Goal: Task Accomplishment & Management: Use online tool/utility

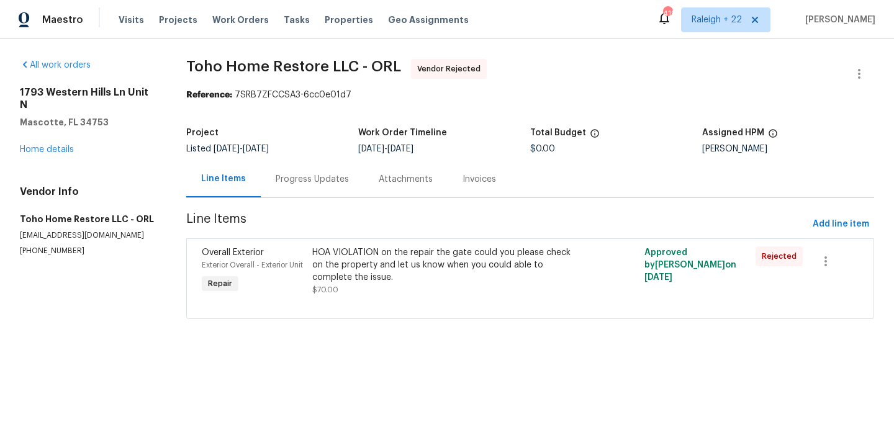
click at [428, 253] on div "HOA VIOLATION on the repair the gate could you please check on the property and…" at bounding box center [446, 265] width 269 height 37
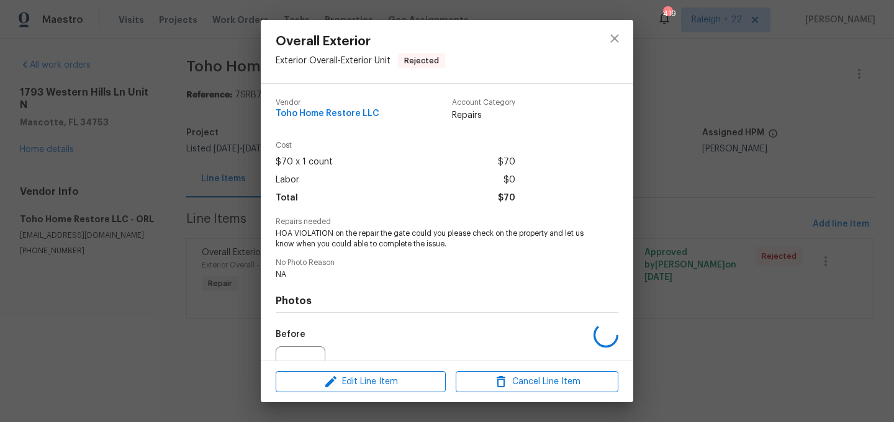
scroll to position [129, 0]
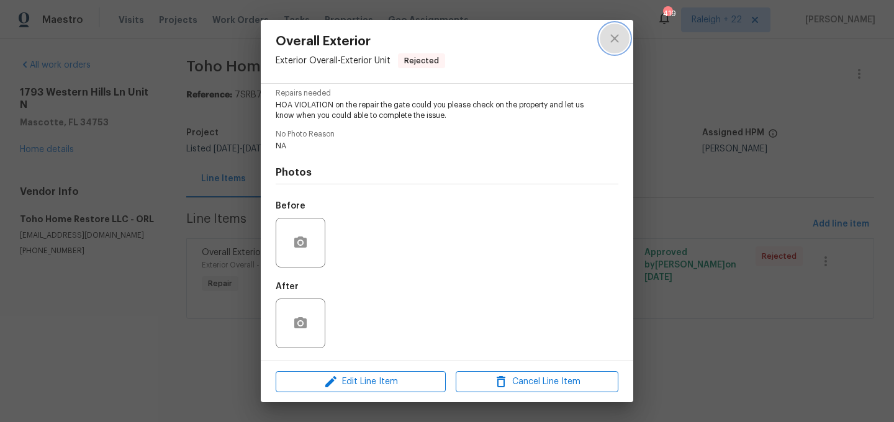
click at [604, 41] on button "close" at bounding box center [615, 39] width 30 height 30
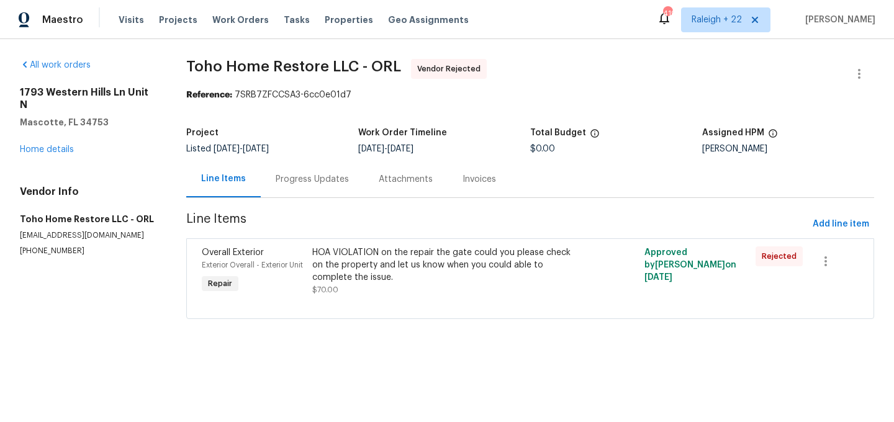
click at [304, 171] on div "Progress Updates" at bounding box center [312, 179] width 103 height 37
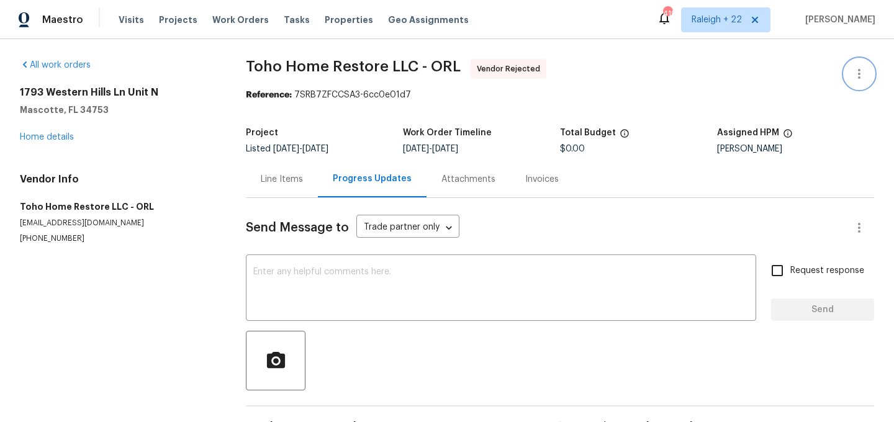
click at [854, 72] on icon "button" at bounding box center [859, 73] width 15 height 15
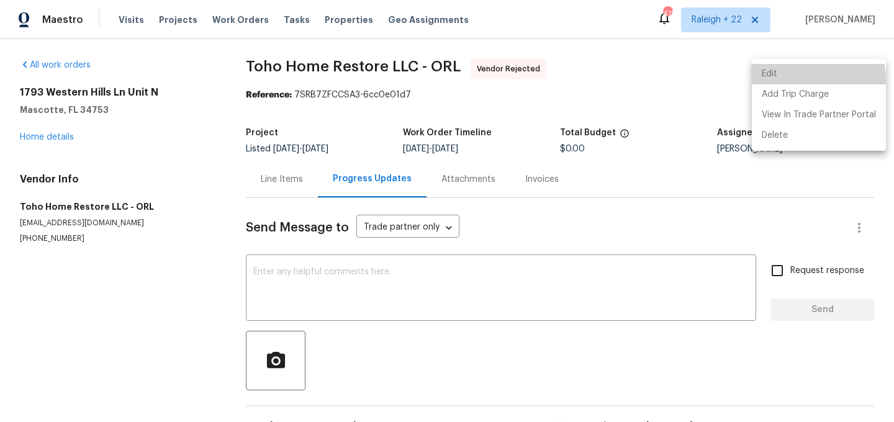
click at [771, 82] on li "Edit" at bounding box center [819, 74] width 134 height 20
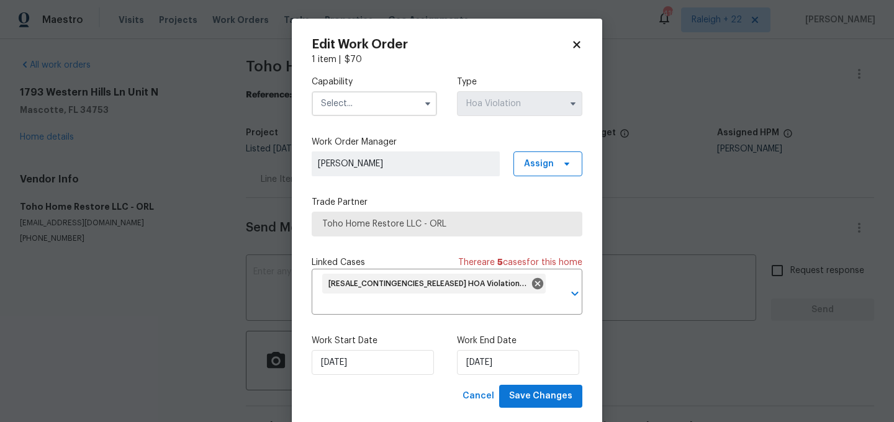
click at [389, 109] on input "text" at bounding box center [374, 103] width 125 height 25
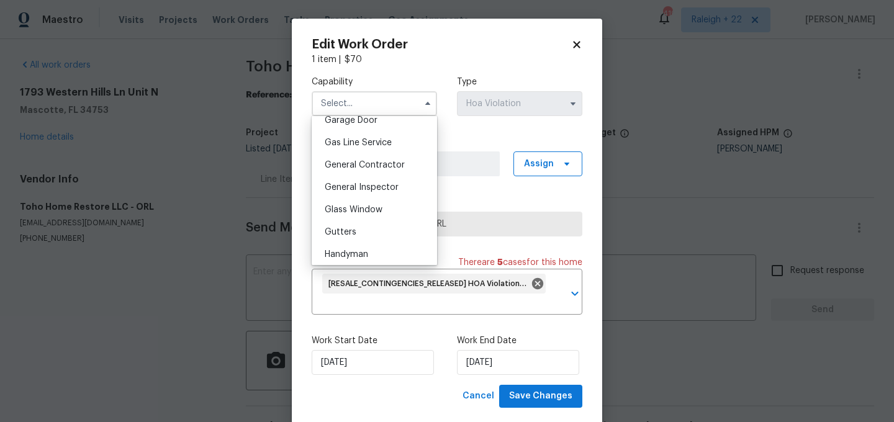
scroll to position [547, 0]
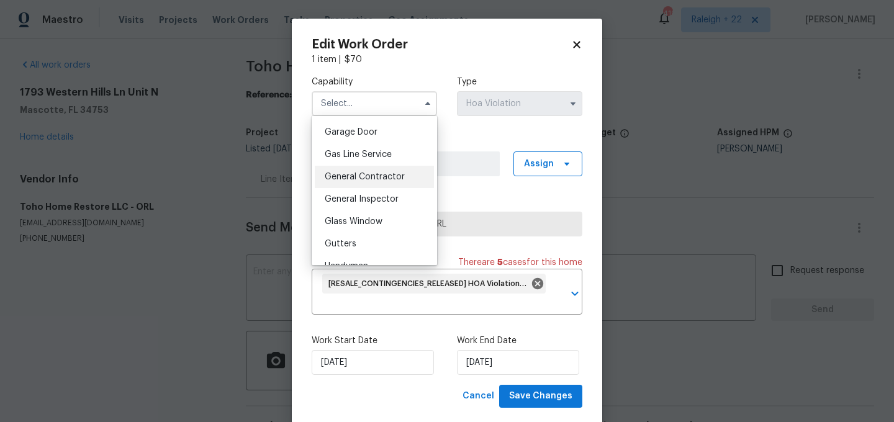
click at [396, 173] on span "General Contractor" at bounding box center [365, 177] width 80 height 9
type input "General Contractor"
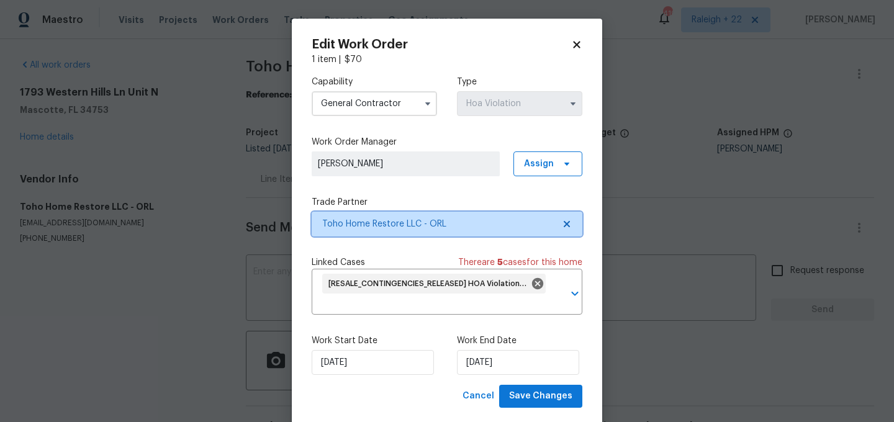
click at [396, 220] on span "Toho Home Restore LLC - ORL" at bounding box center [438, 224] width 232 height 12
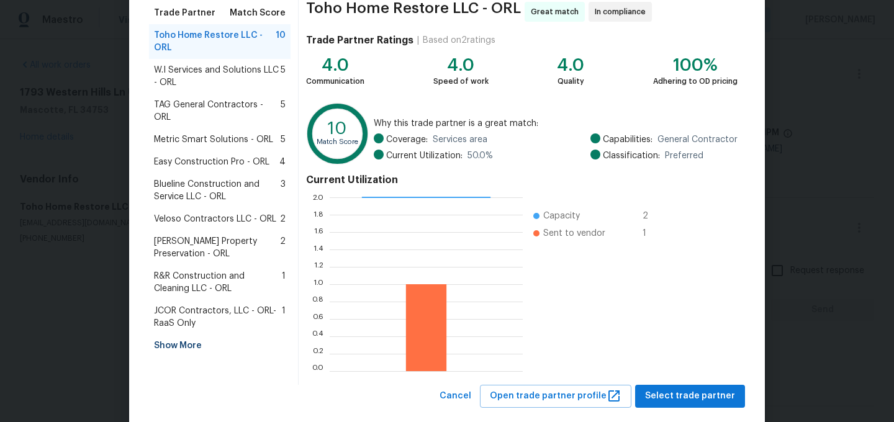
scroll to position [125, 0]
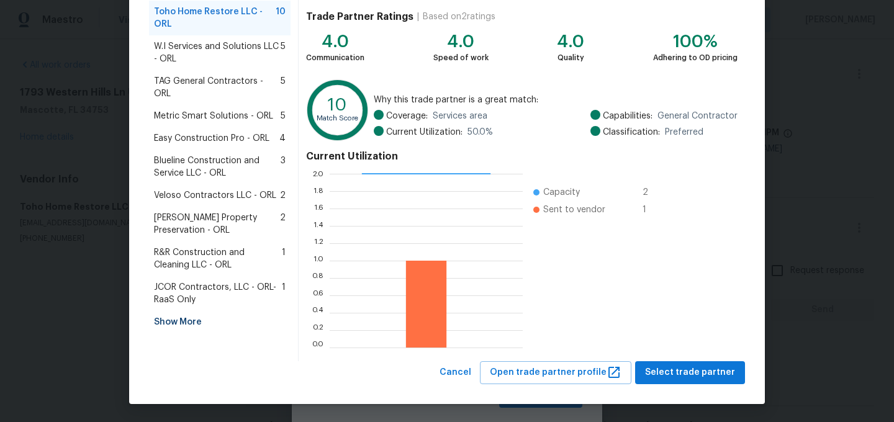
click at [263, 157] on span "Blueline Construction and Service LLC - ORL" at bounding box center [217, 167] width 127 height 25
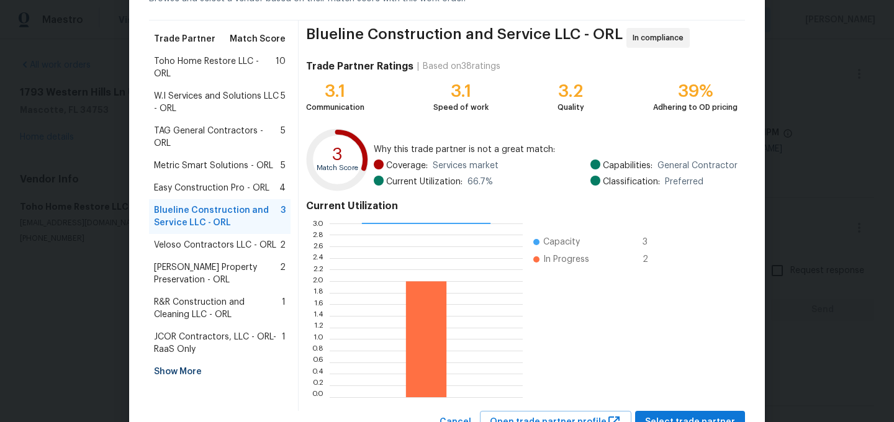
scroll to position [71, 0]
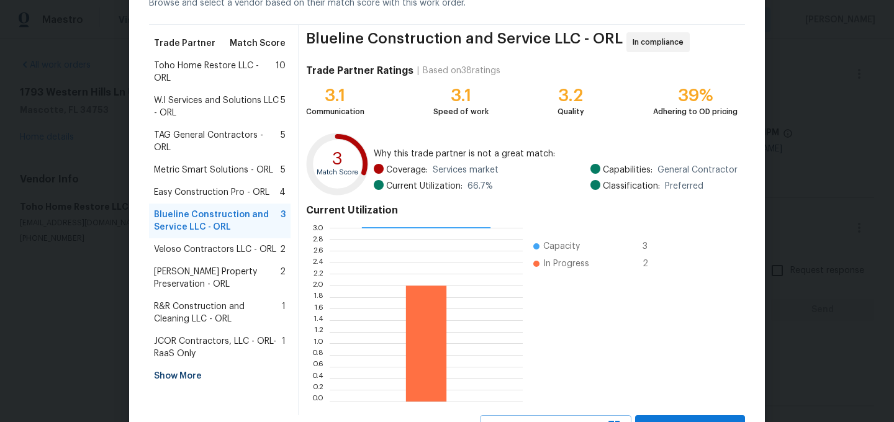
click at [223, 131] on span "TAG General Contractors - ORL" at bounding box center [217, 141] width 127 height 25
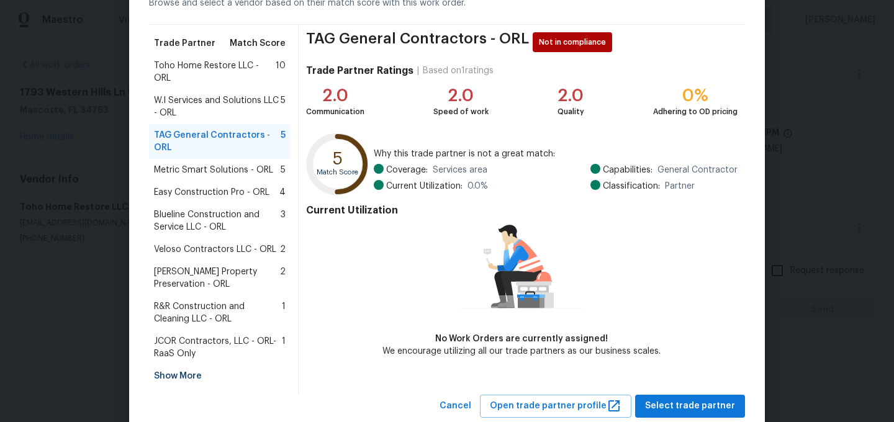
click at [217, 112] on span "W.I Services and Solutions LLC - ORL" at bounding box center [217, 106] width 127 height 25
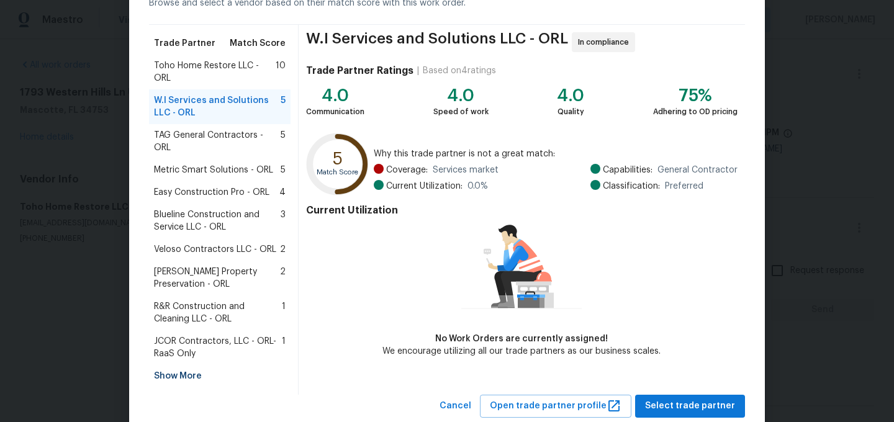
scroll to position [93, 0]
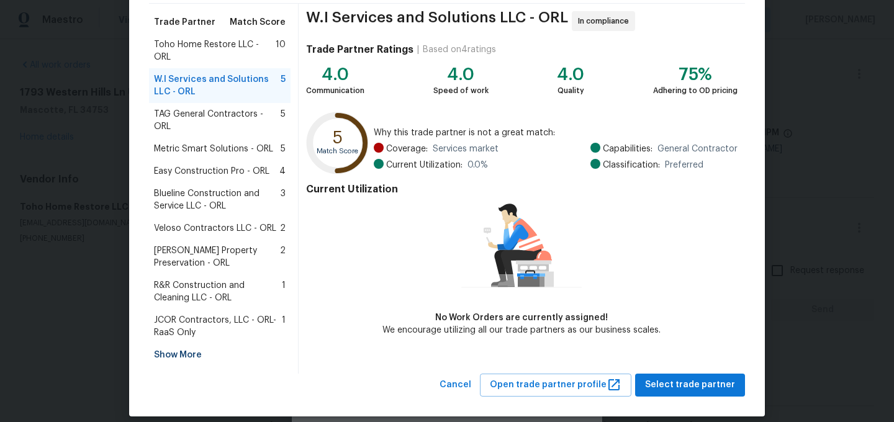
click at [221, 188] on span "Blueline Construction and Service LLC - ORL" at bounding box center [217, 200] width 127 height 25
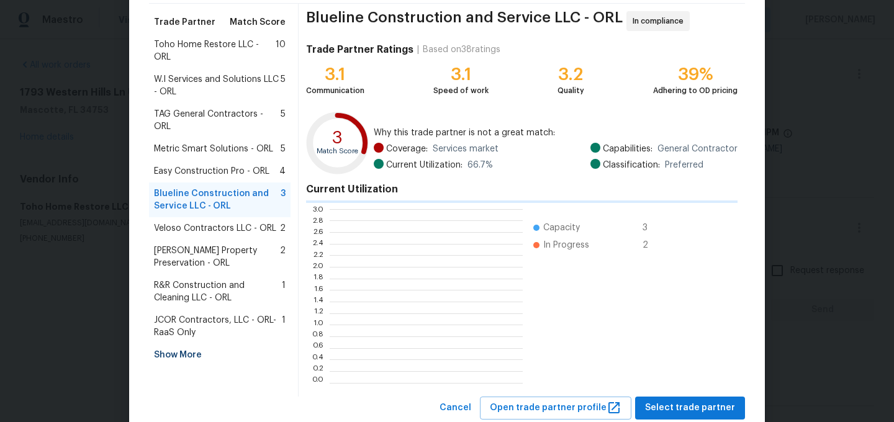
scroll to position [174, 193]
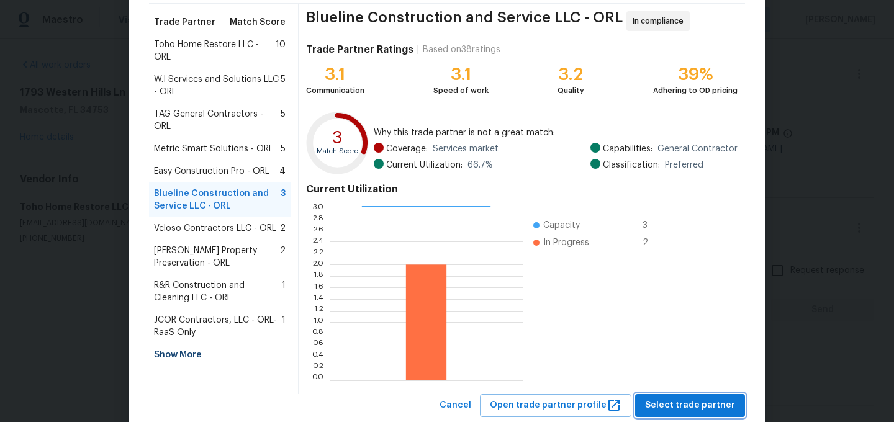
click at [690, 401] on span "Select trade partner" at bounding box center [690, 406] width 90 height 16
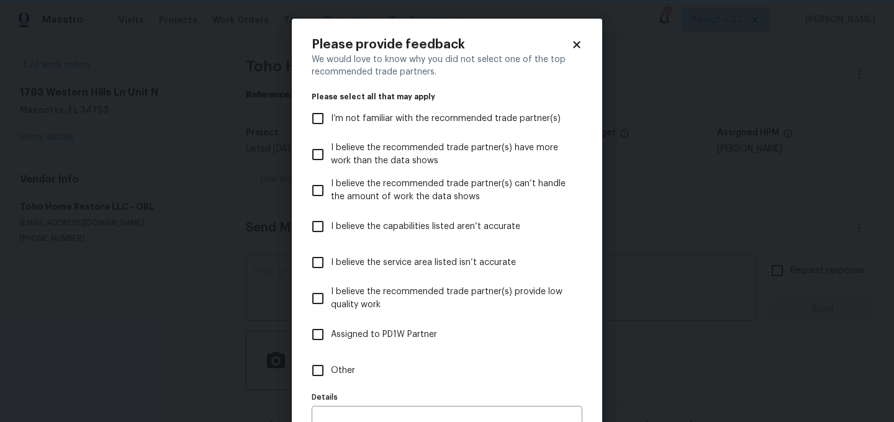
scroll to position [70, 0]
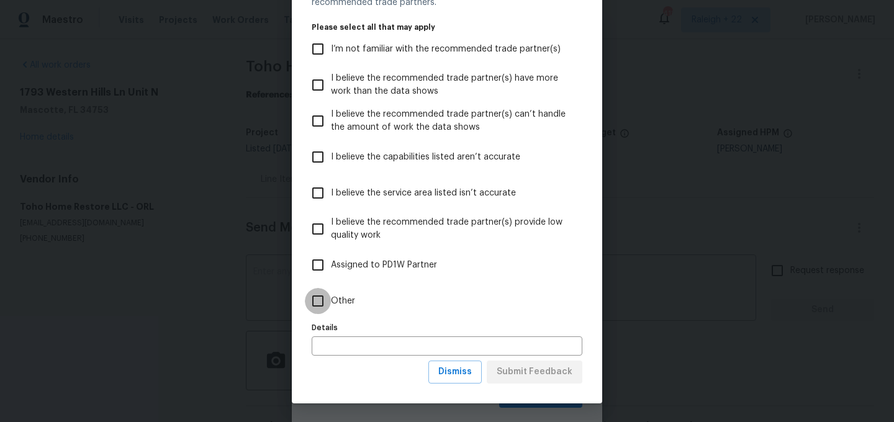
click at [321, 299] on input "Other" at bounding box center [318, 301] width 26 height 26
checkbox input "true"
click at [554, 373] on span "Submit Feedback" at bounding box center [535, 373] width 76 height 16
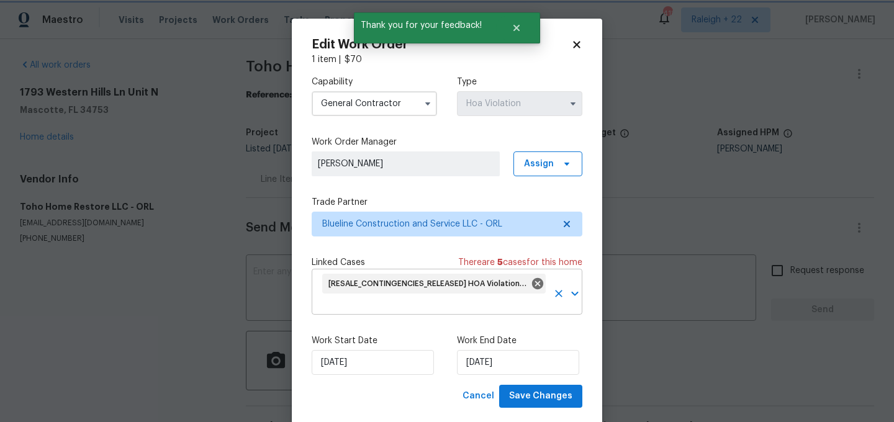
scroll to position [0, 0]
click at [389, 363] on input "[DATE]" at bounding box center [373, 362] width 122 height 25
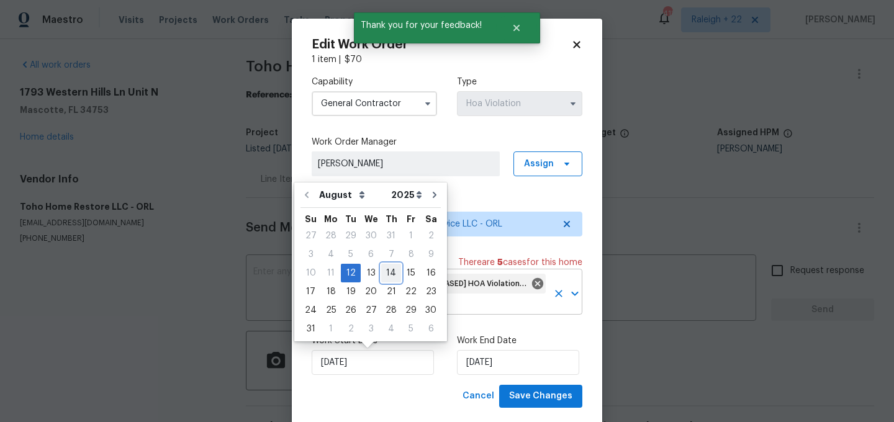
drag, startPoint x: 384, startPoint y: 273, endPoint x: 390, endPoint y: 276, distance: 7.2
click at [384, 273] on div "14" at bounding box center [391, 273] width 20 height 17
type input "[DATE]"
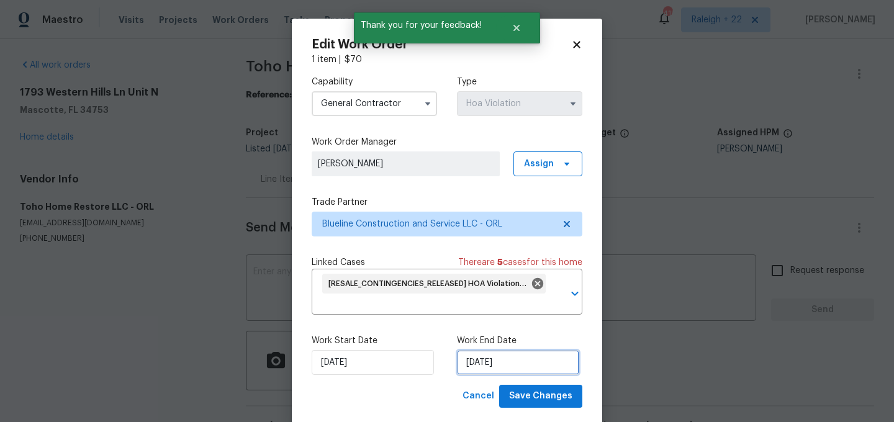
click at [480, 364] on input "[DATE]" at bounding box center [518, 362] width 122 height 25
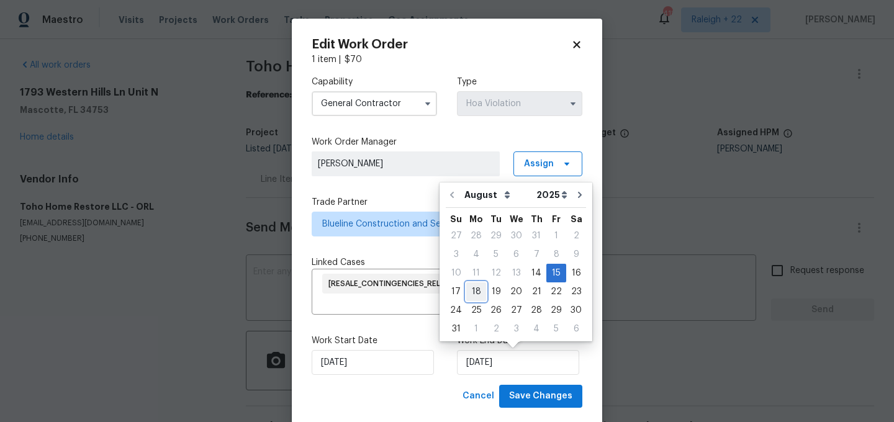
click at [471, 290] on div "18" at bounding box center [476, 291] width 20 height 17
type input "[DATE]"
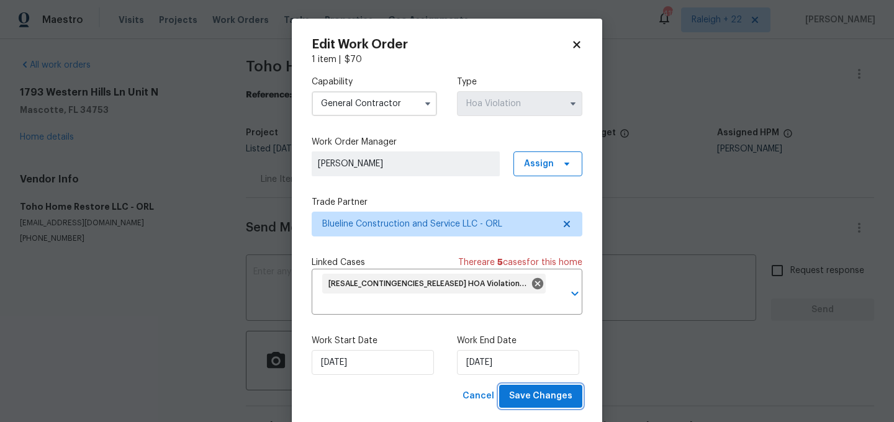
click at [563, 391] on span "Save Changes" at bounding box center [540, 397] width 63 height 16
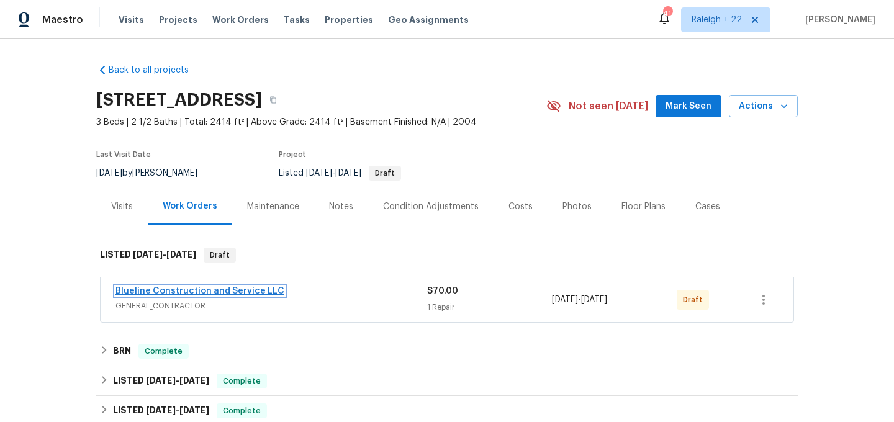
click at [171, 288] on link "Blueline Construction and Service LLC" at bounding box center [199, 291] width 169 height 9
click at [765, 298] on icon "button" at bounding box center [763, 299] width 15 height 15
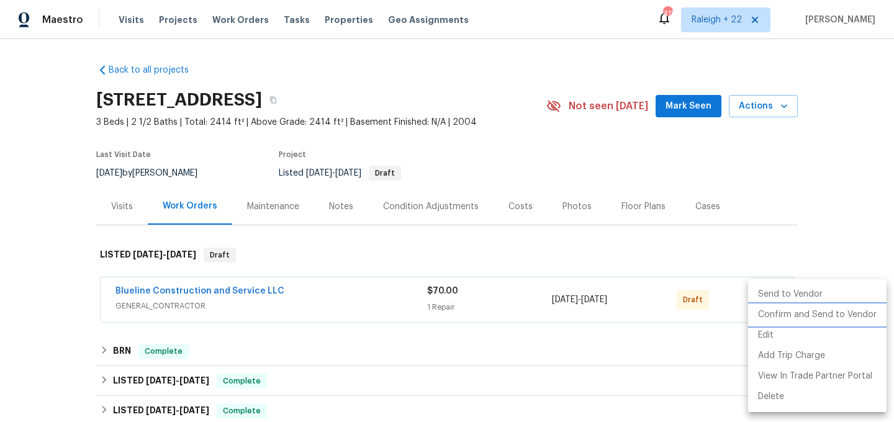
click at [777, 321] on li "Confirm and Send to Vendor" at bounding box center [817, 315] width 138 height 20
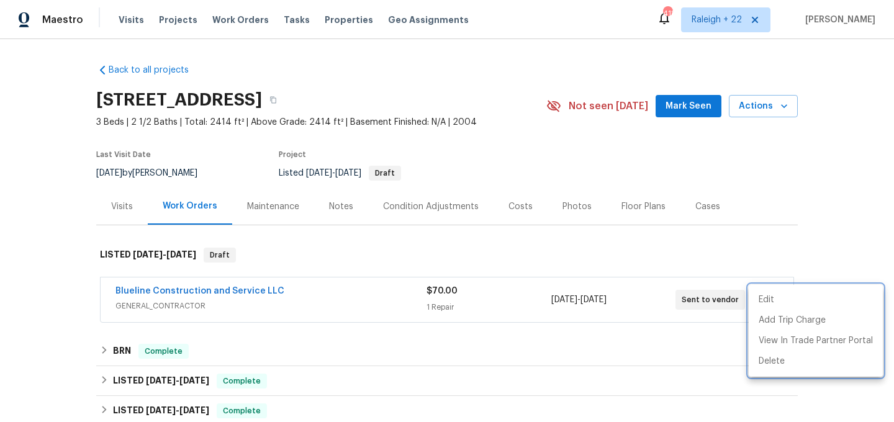
click at [206, 291] on div at bounding box center [447, 211] width 894 height 422
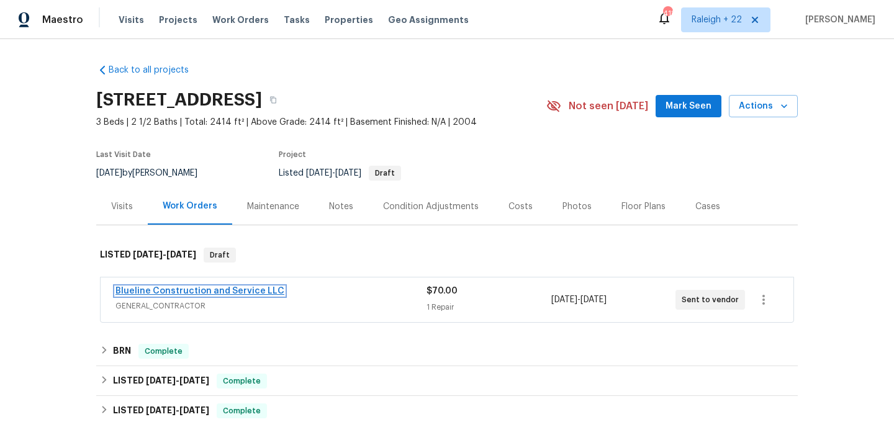
click at [212, 291] on link "Blueline Construction and Service LLC" at bounding box center [199, 291] width 169 height 9
